Goal: Task Accomplishment & Management: Manage account settings

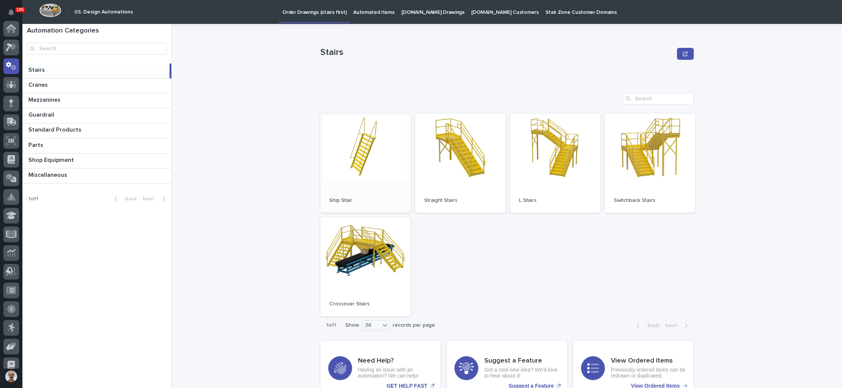
scroll to position [37, 0]
click at [436, 148] on link "Open" at bounding box center [460, 163] width 90 height 99
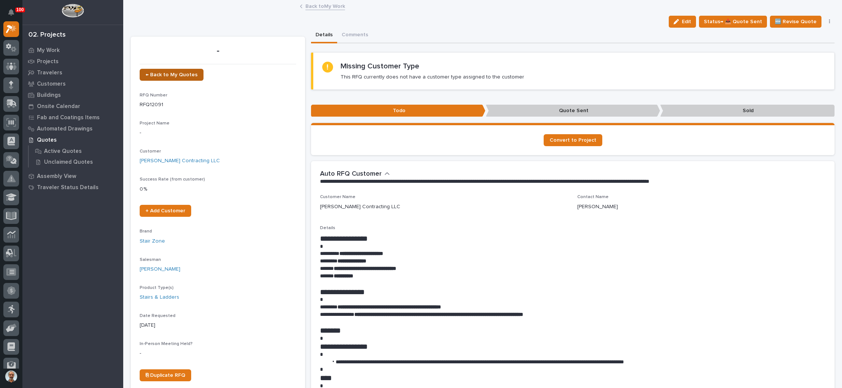
click at [182, 71] on link "← Back to My Quotes" at bounding box center [172, 75] width 64 height 12
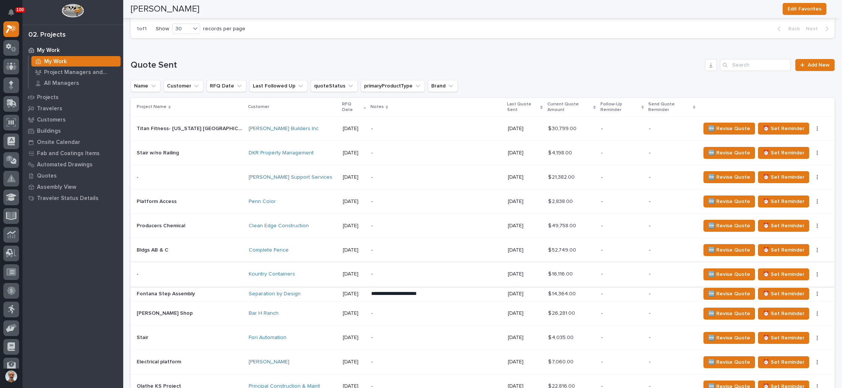
scroll to position [457, 0]
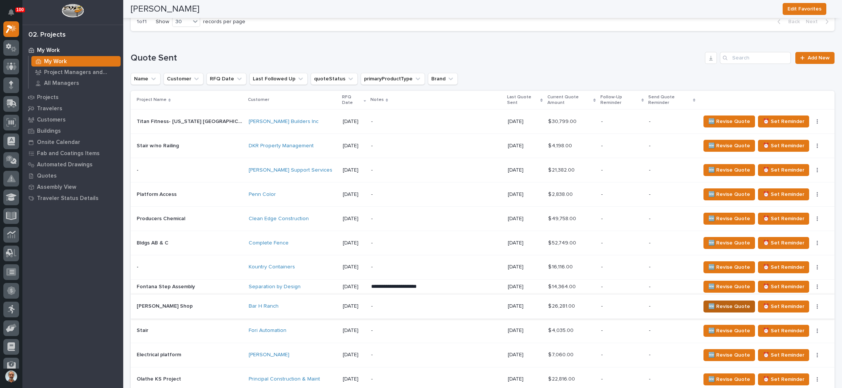
click at [714, 302] on span "🆕 Revise Quote" at bounding box center [729, 306] width 42 height 9
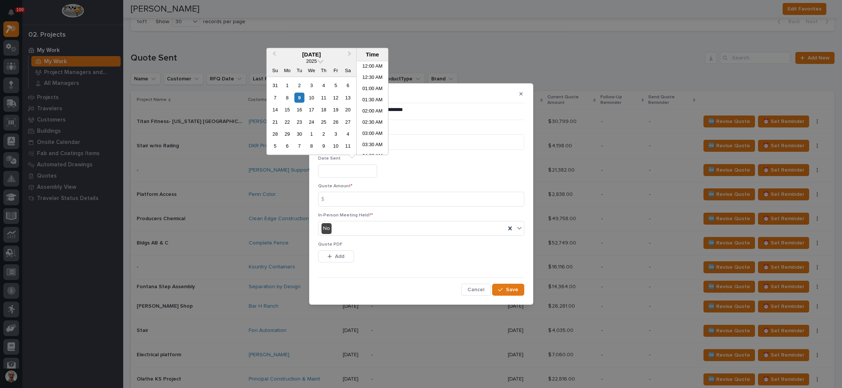
click at [359, 171] on input "text" at bounding box center [347, 170] width 59 height 13
click at [300, 97] on div "9" at bounding box center [299, 97] width 10 height 10
type input "**********"
click at [351, 192] on input at bounding box center [421, 199] width 206 height 15
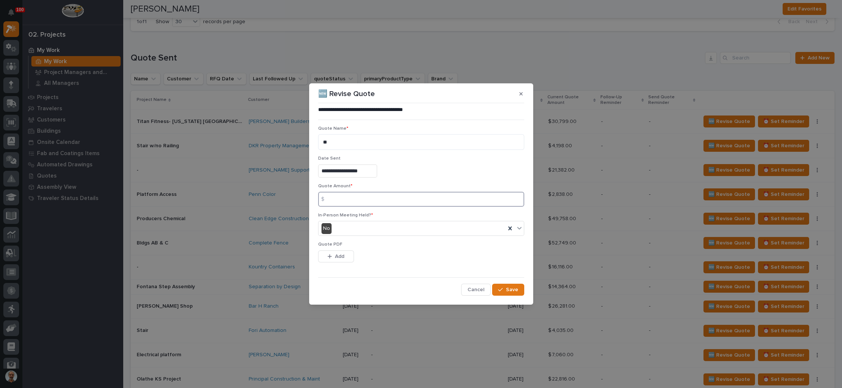
click at [347, 201] on input at bounding box center [421, 199] width 206 height 15
type input "26781"
click at [333, 255] on div "button" at bounding box center [331, 256] width 7 height 5
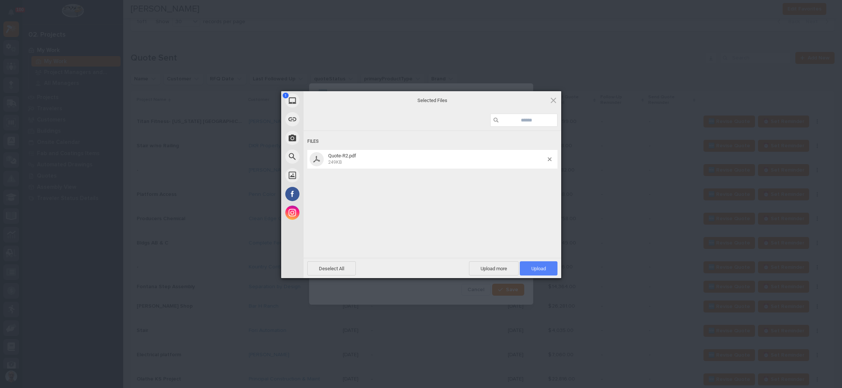
click at [542, 264] on span "Upload 1" at bounding box center [539, 268] width 38 height 14
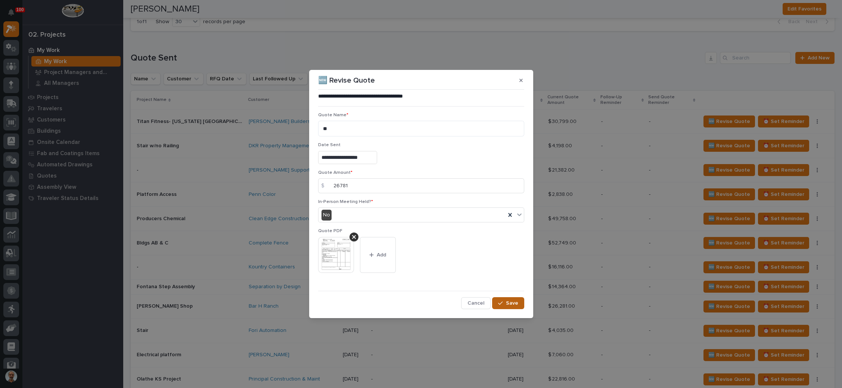
click at [506, 298] on button "Save" at bounding box center [508, 303] width 32 height 12
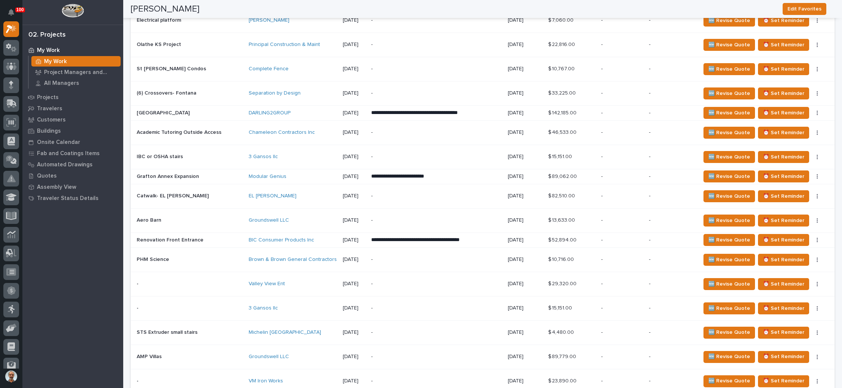
scroll to position [849, 0]
